Goal: Complete application form

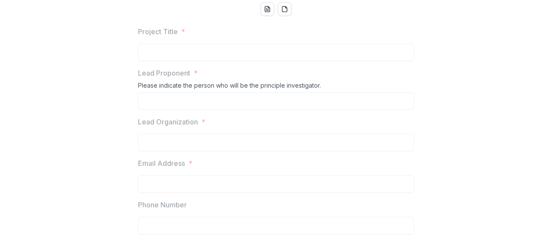
scroll to position [86, 0]
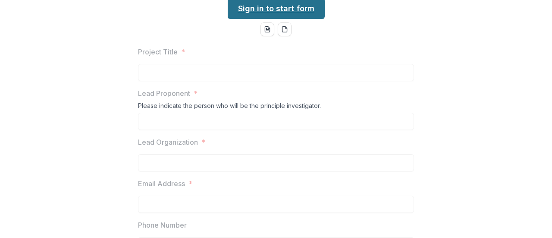
click at [236, 19] on link "Sign in to start form" at bounding box center [276, 8] width 97 height 21
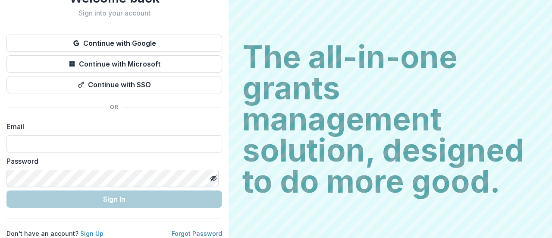
scroll to position [44, 0]
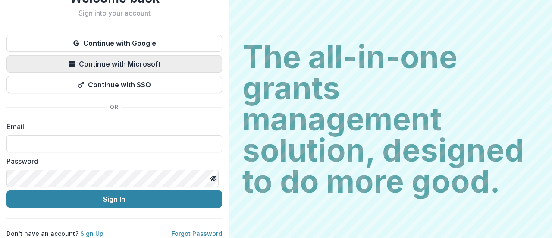
click at [120, 61] on button "Continue with Microsoft" at bounding box center [114, 63] width 216 height 17
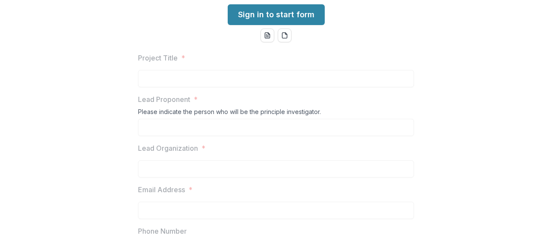
scroll to position [86, 0]
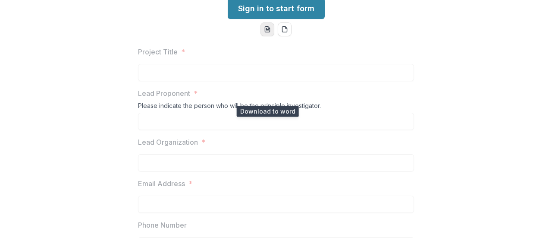
click at [272, 36] on button "word-download" at bounding box center [268, 29] width 14 height 14
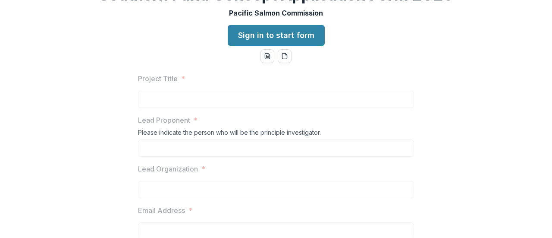
scroll to position [129, 0]
